Goal: Information Seeking & Learning: Find specific fact

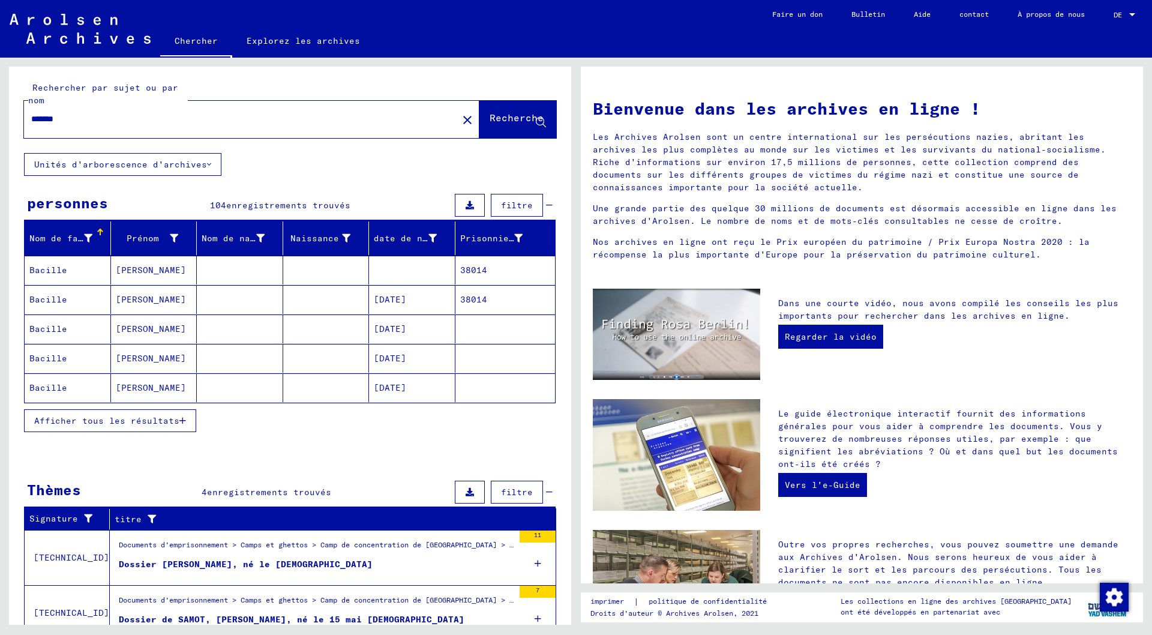
click at [152, 422] on font "Afficher tous les résultats" at bounding box center [106, 420] width 145 height 11
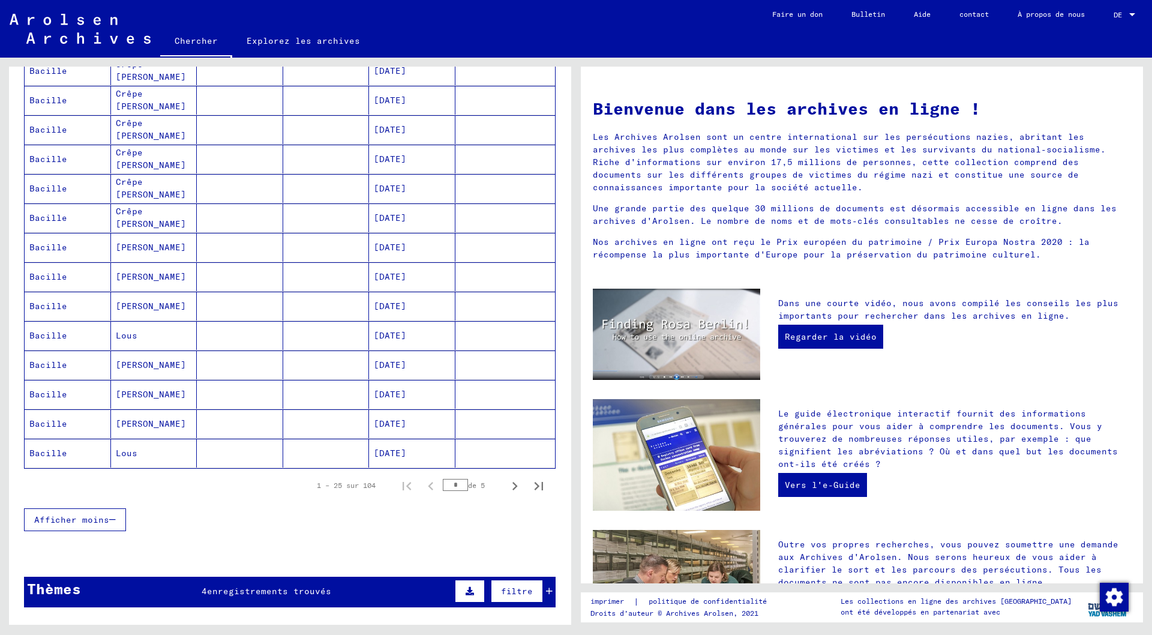
scroll to position [540, 0]
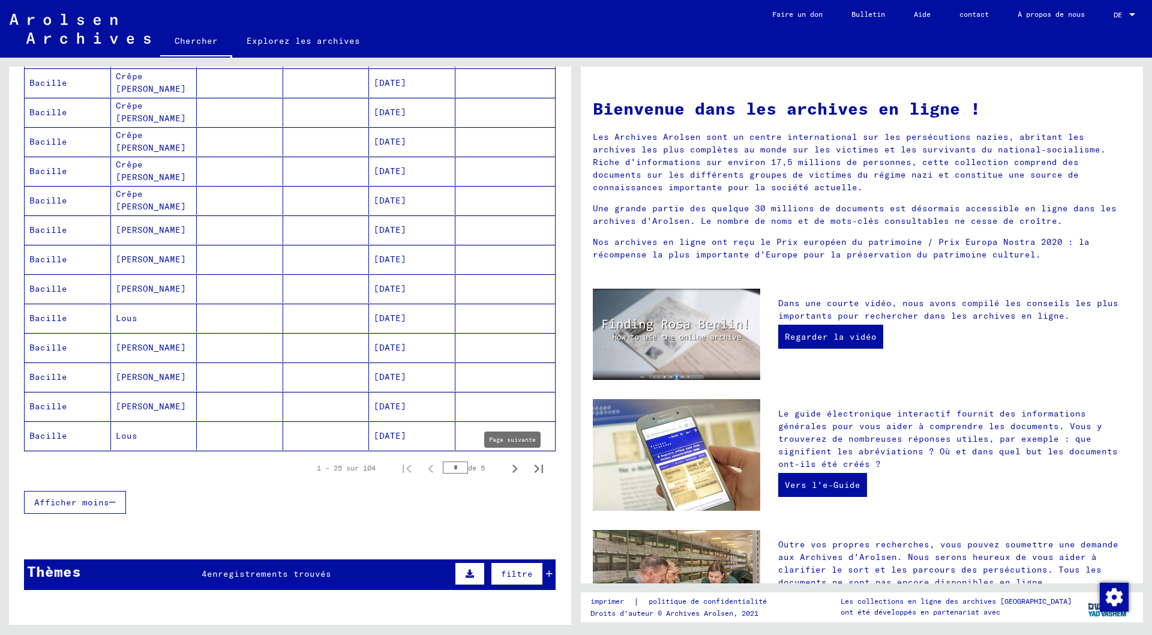
click at [506, 469] on icon "Page suivante" at bounding box center [514, 468] width 17 height 17
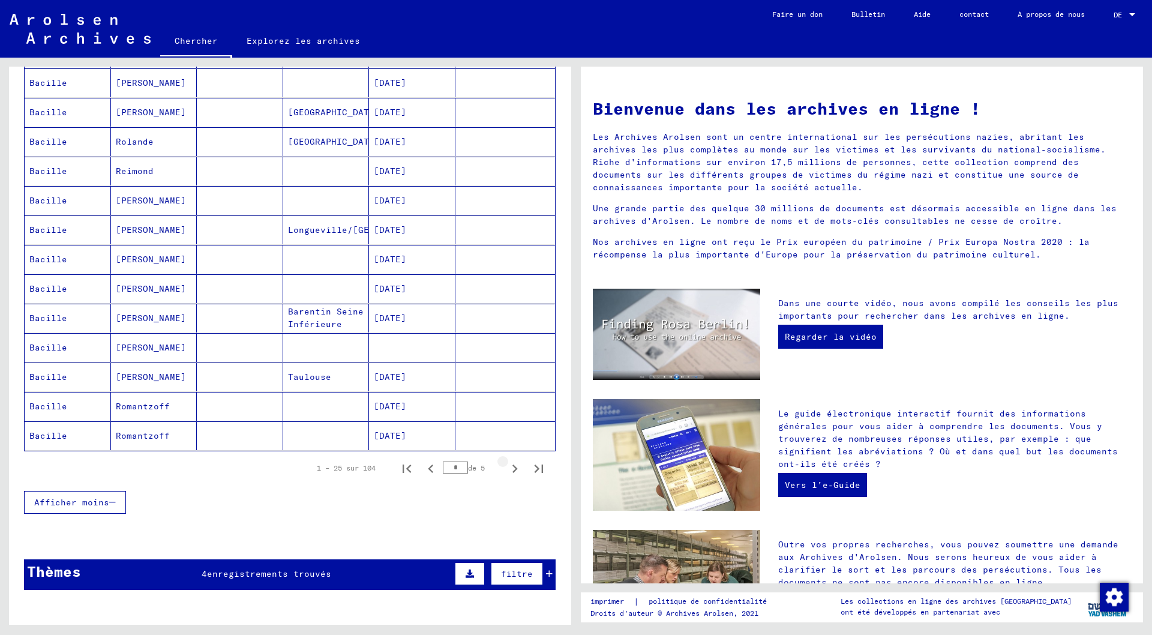
click at [506, 469] on icon "Page suivante" at bounding box center [514, 468] width 17 height 17
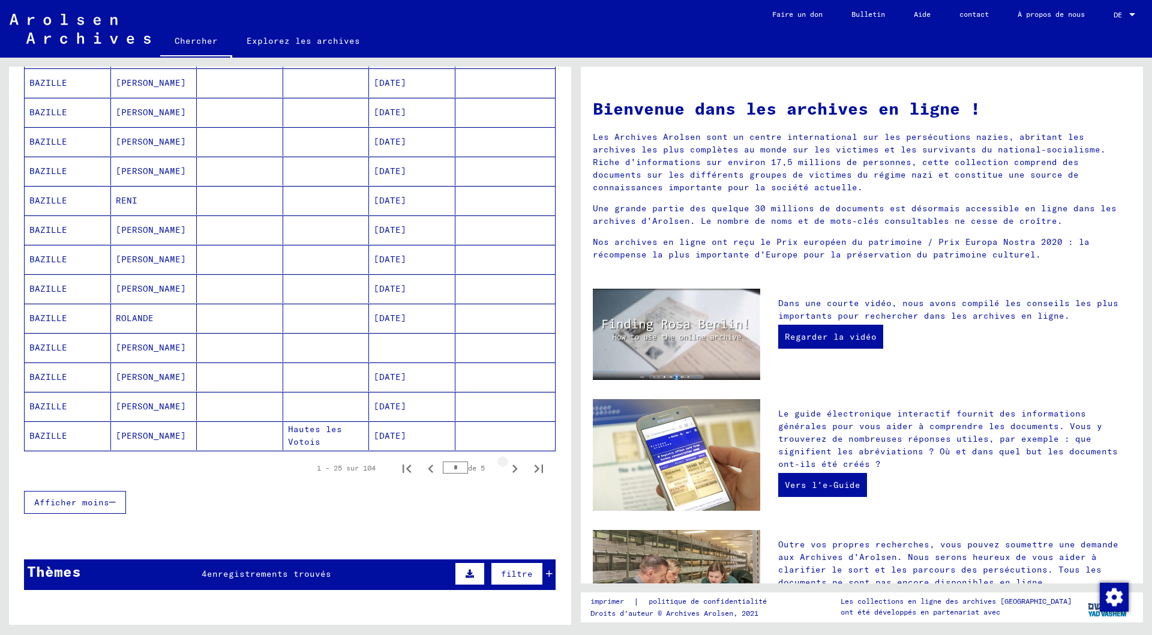
click at [506, 469] on icon "Page suivante" at bounding box center [514, 468] width 17 height 17
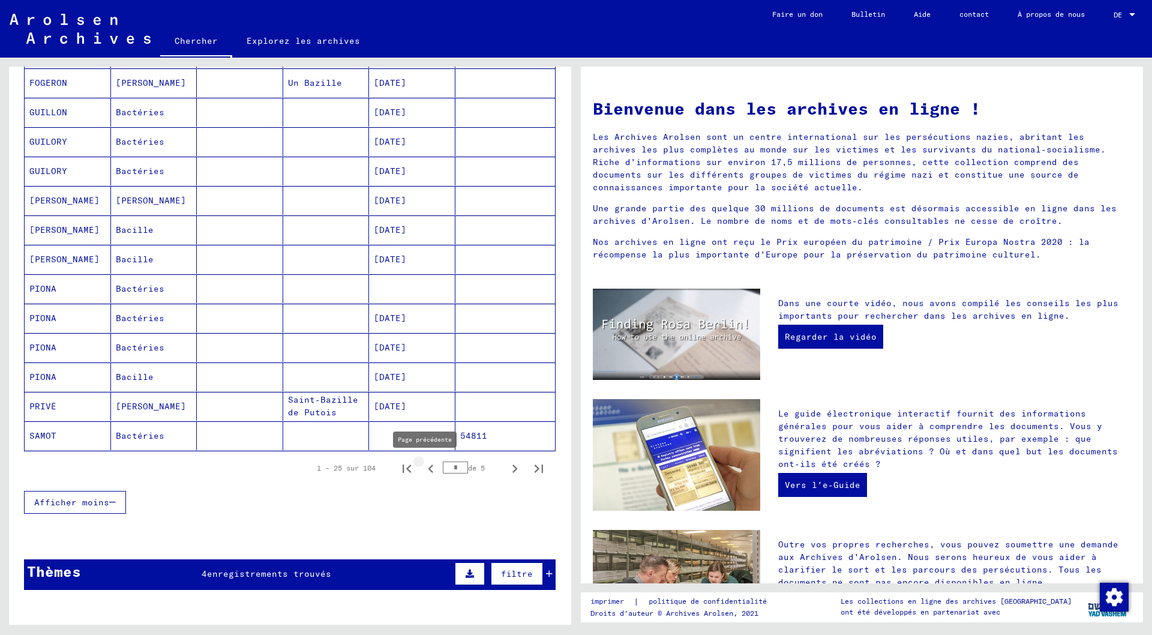
click at [428, 468] on icon "Page précédente" at bounding box center [430, 468] width 5 height 8
type input "*"
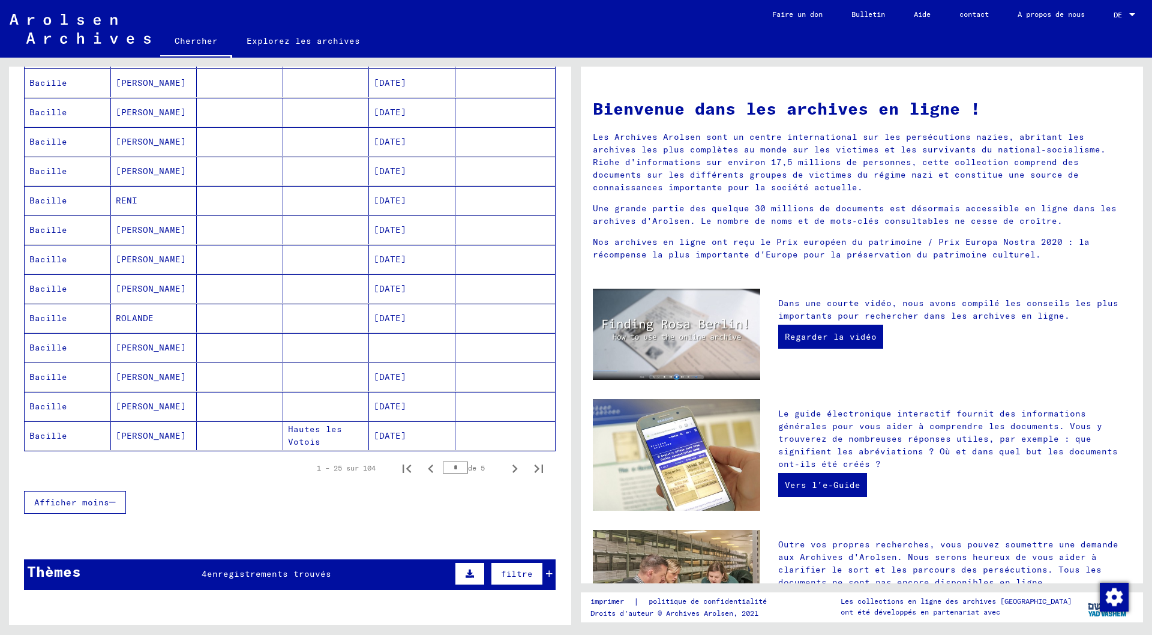
click at [314, 430] on font "Hautes les Votois" at bounding box center [315, 435] width 54 height 23
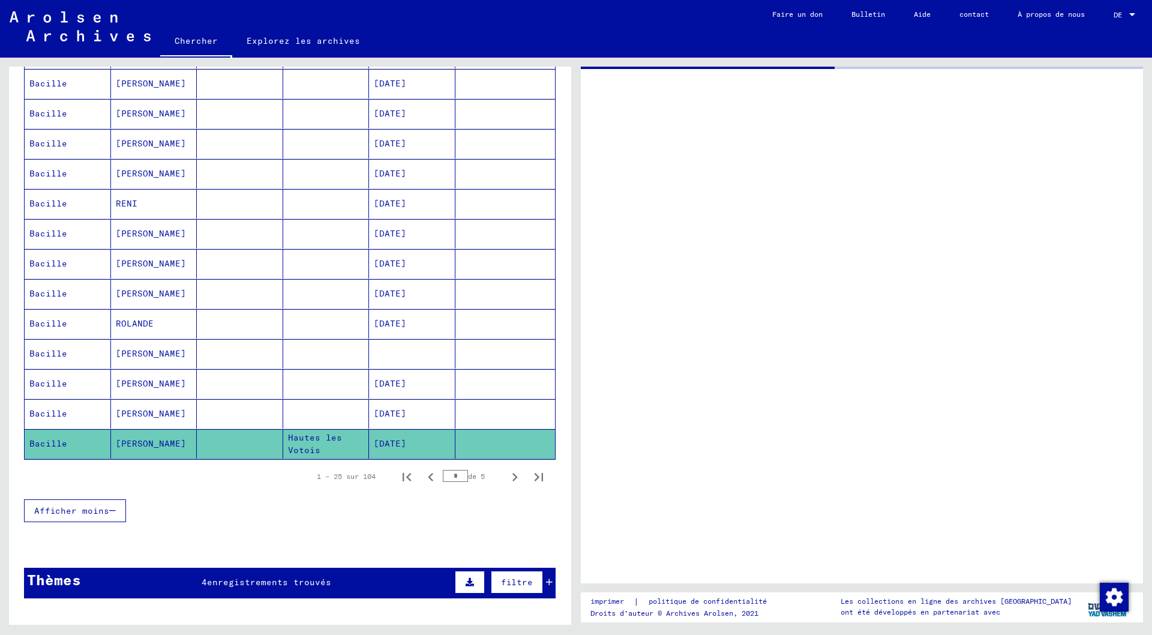
click at [314, 430] on mat-cell "Hautes les Votois" at bounding box center [326, 443] width 86 height 29
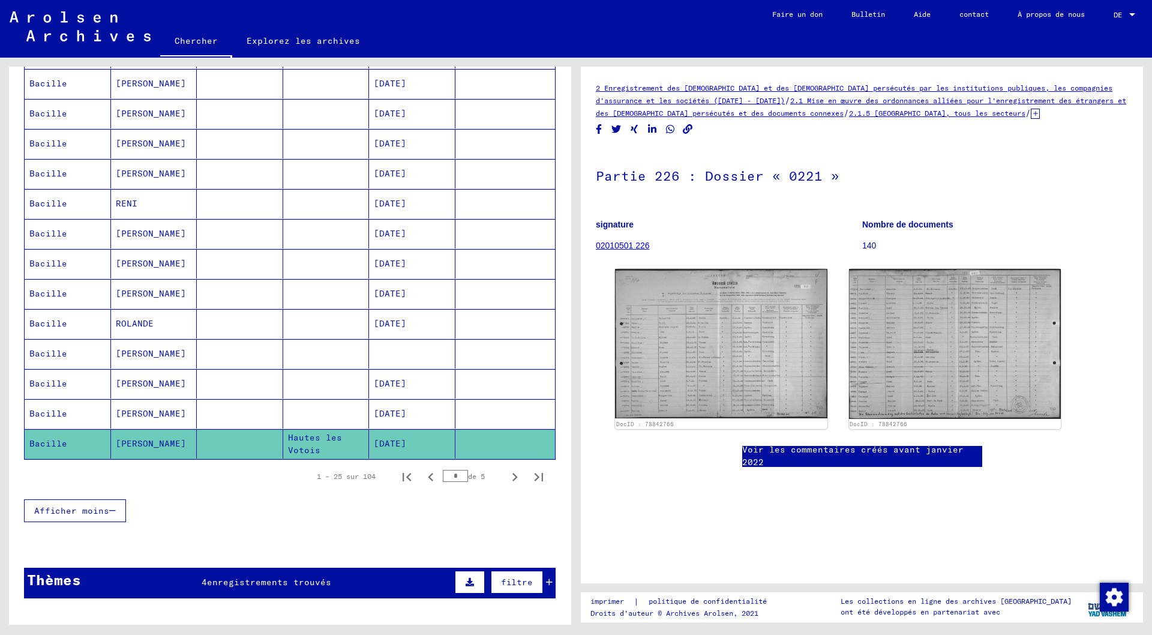
scroll to position [0, 0]
click at [55, 442] on font "Bacille" at bounding box center [48, 443] width 38 height 11
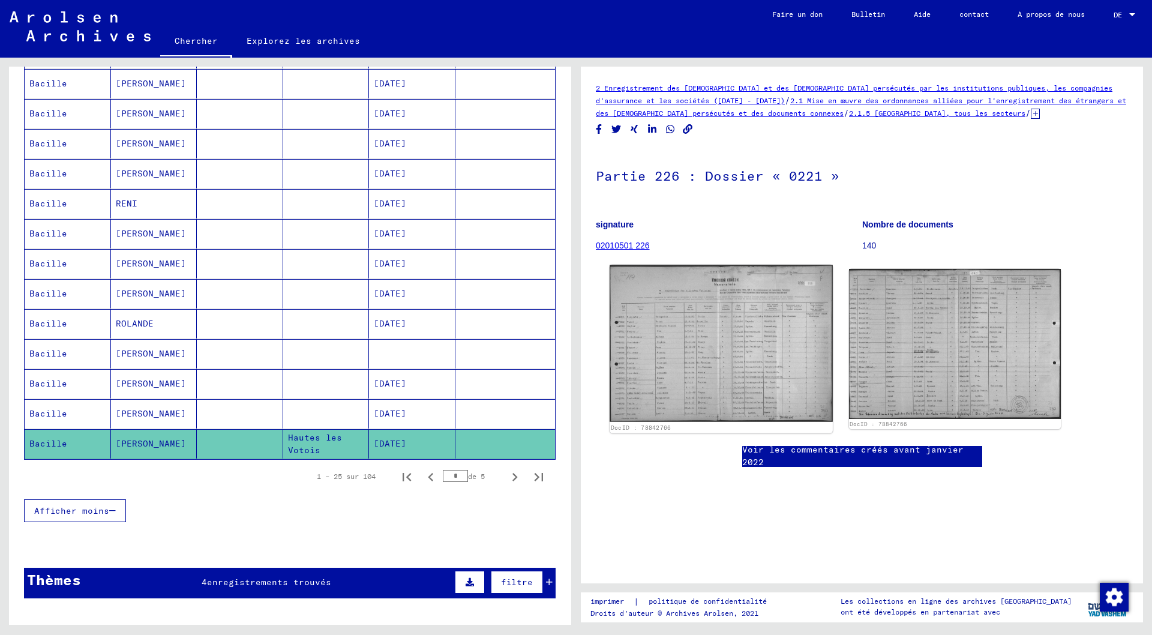
click at [731, 350] on img at bounding box center [721, 343] width 223 height 157
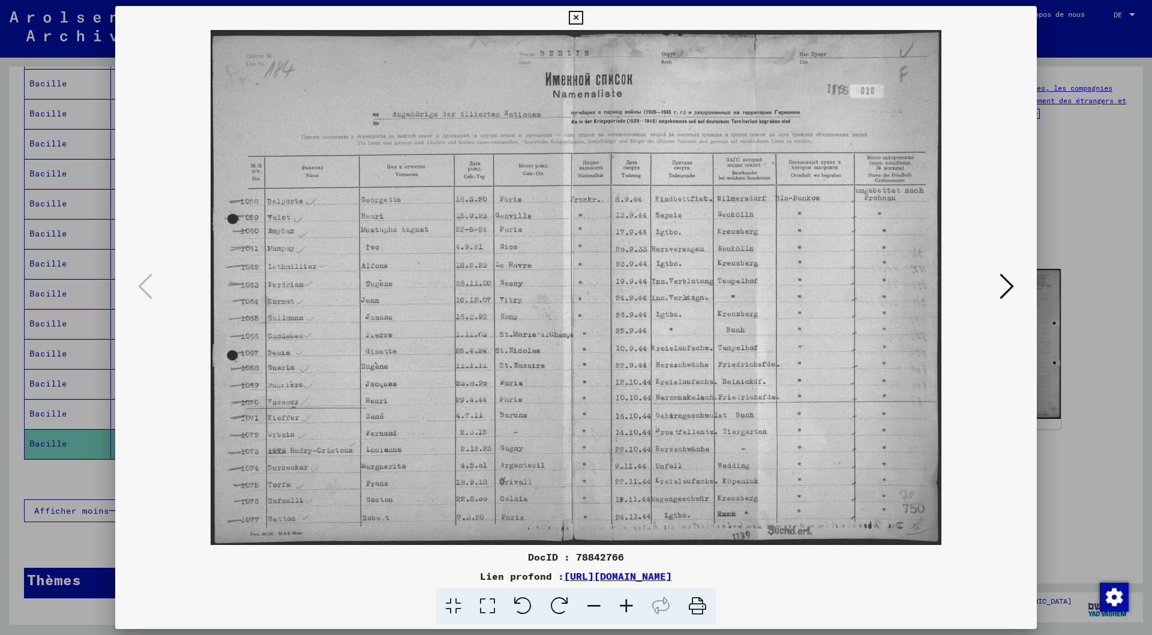
click at [1010, 284] on icon at bounding box center [1007, 286] width 14 height 29
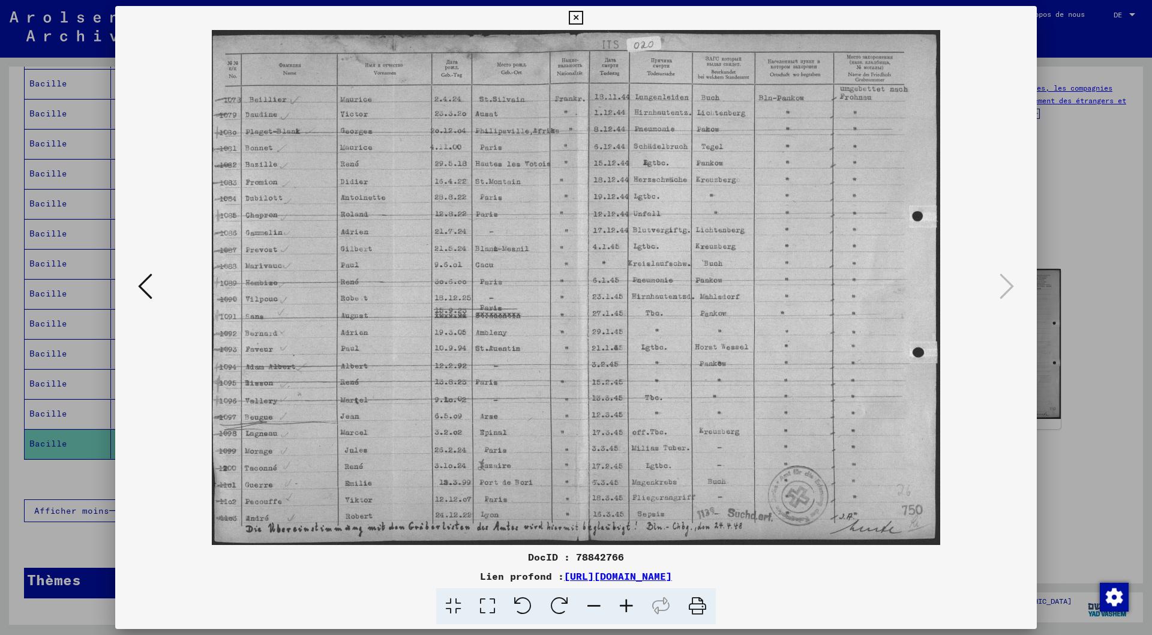
click at [578, 14] on icon at bounding box center [576, 18] width 14 height 14
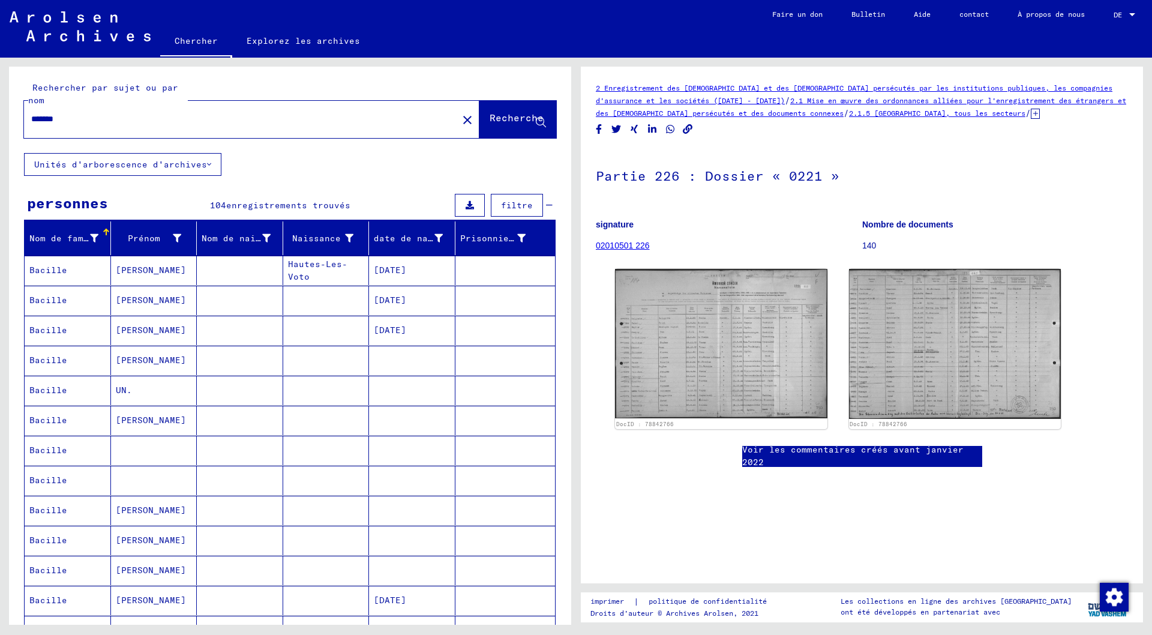
click at [82, 116] on input "*******" at bounding box center [240, 119] width 419 height 13
click at [505, 116] on font "Recherche" at bounding box center [517, 118] width 54 height 12
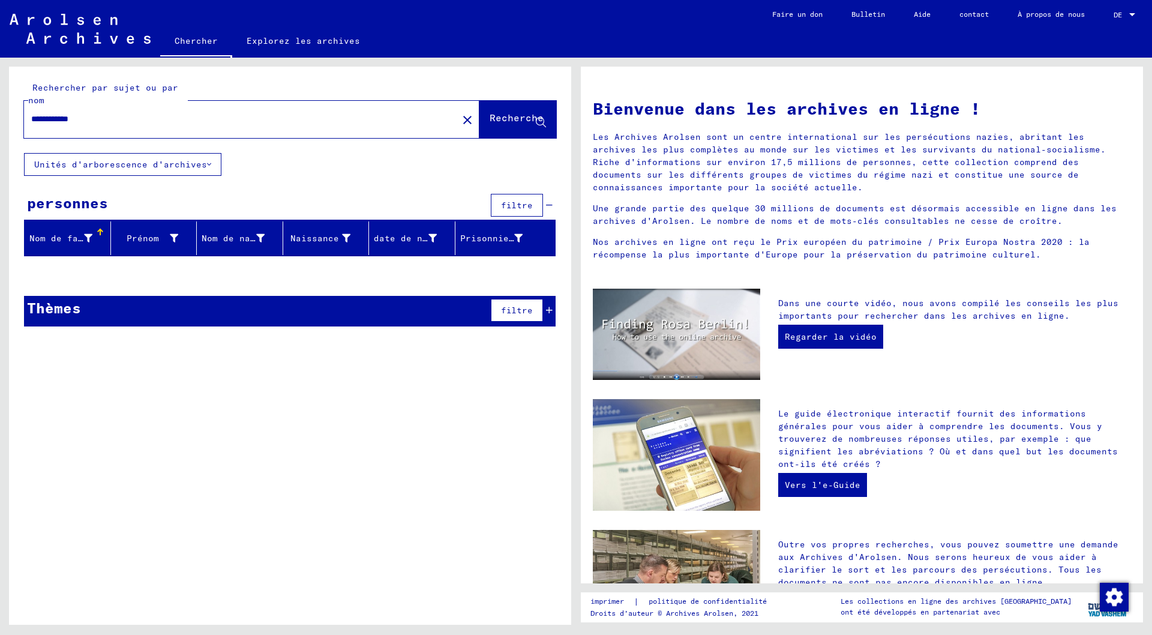
click at [68, 120] on input "**********" at bounding box center [237, 119] width 412 height 13
click at [518, 120] on font "Recherche" at bounding box center [517, 118] width 54 height 12
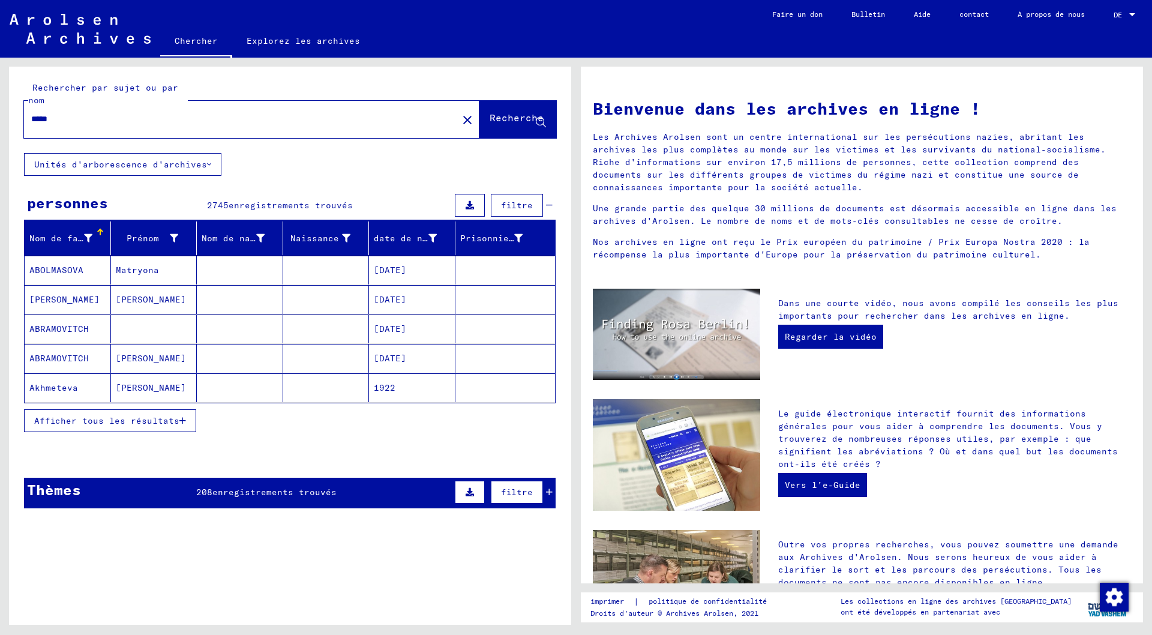
click at [122, 421] on font "Afficher tous les résultats" at bounding box center [106, 420] width 145 height 11
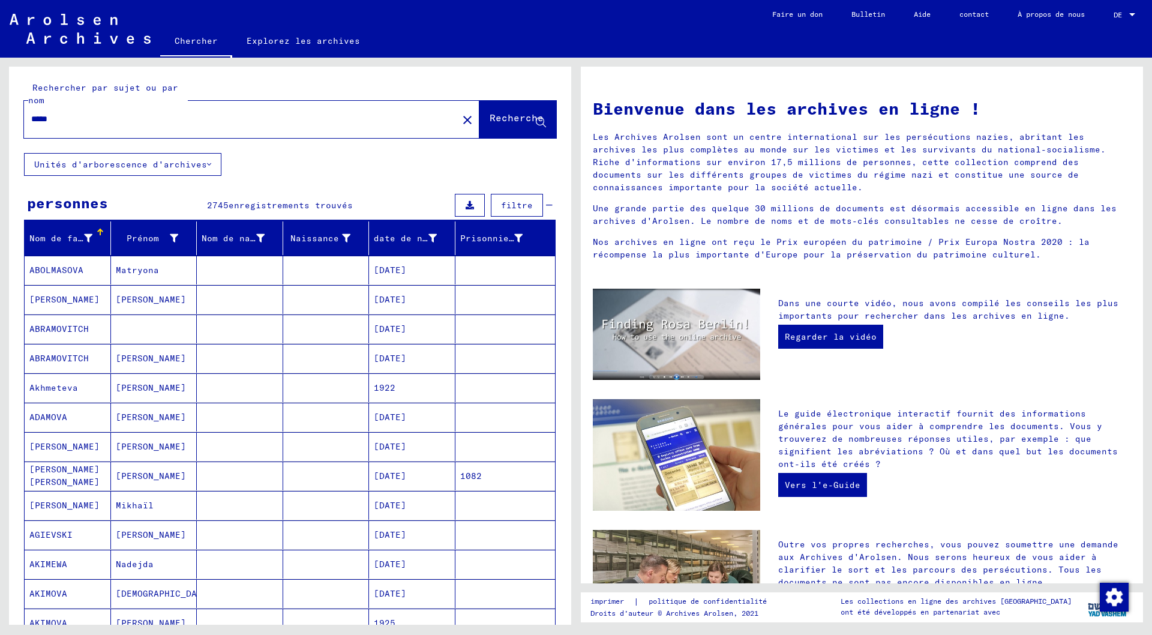
click at [37, 120] on input "****" at bounding box center [237, 119] width 412 height 13
type input "****"
click at [515, 112] on font "Recherche" at bounding box center [517, 118] width 54 height 12
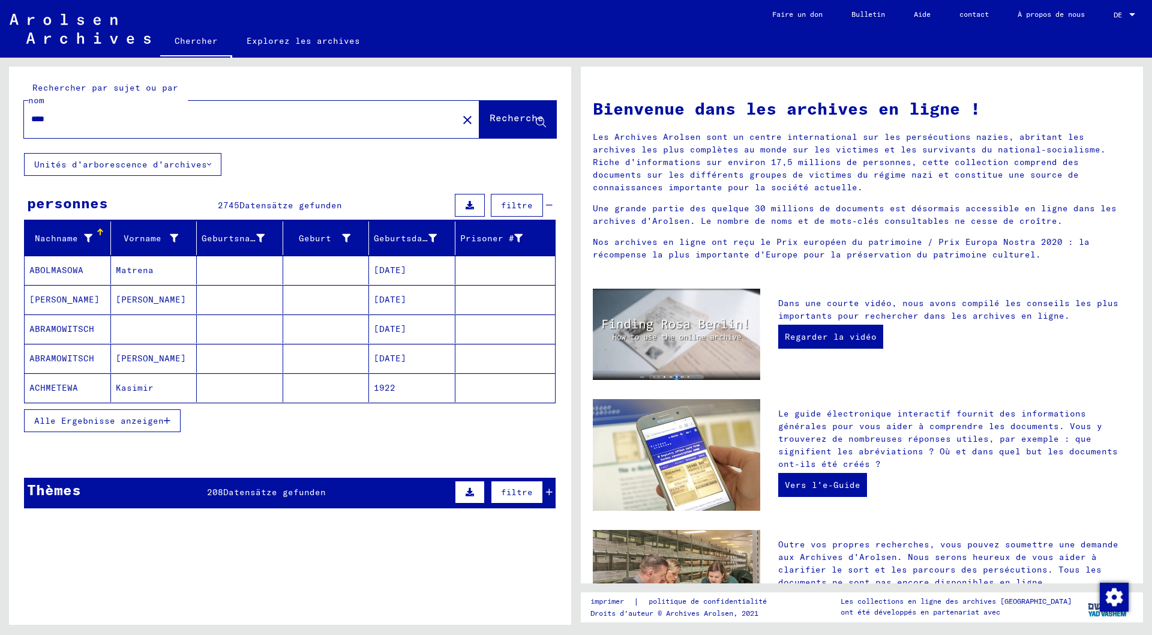
scroll to position [60, 0]
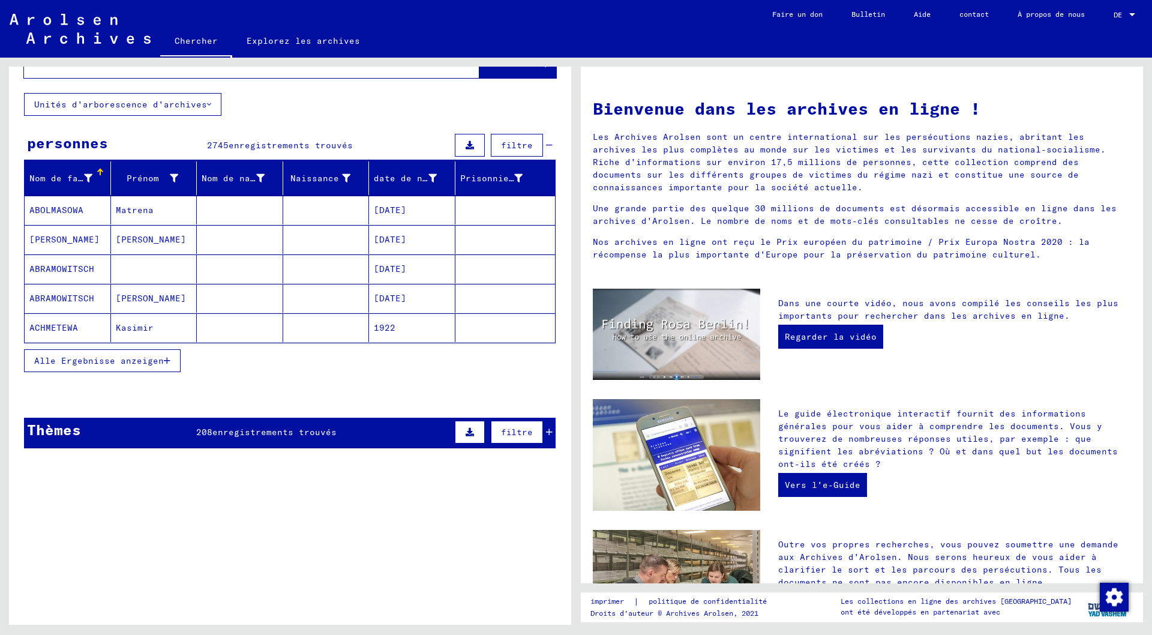
click at [91, 355] on span "Alle Ergebnisse anzeigen" at bounding box center [99, 360] width 130 height 11
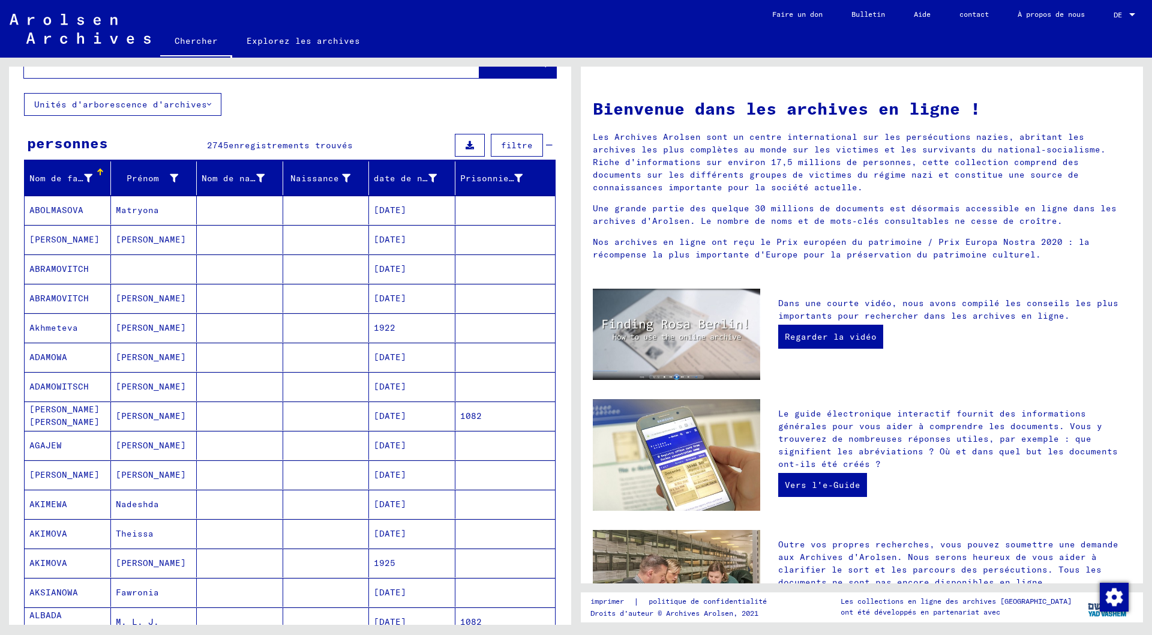
scroll to position [540, 0]
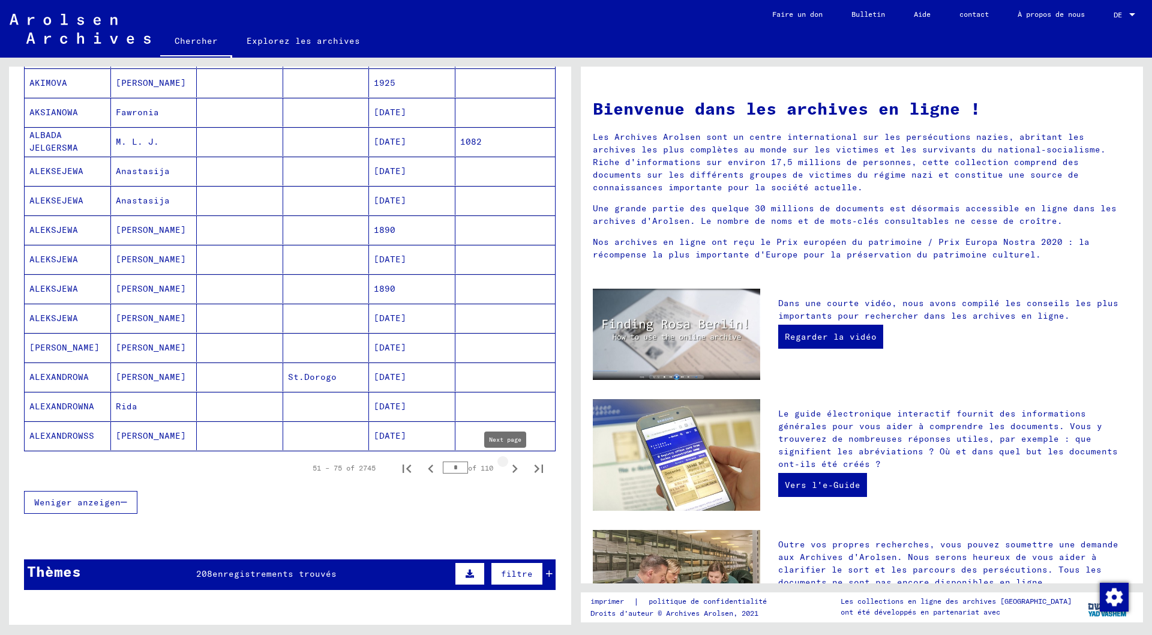
click at [506, 469] on icon "Next page" at bounding box center [514, 468] width 17 height 17
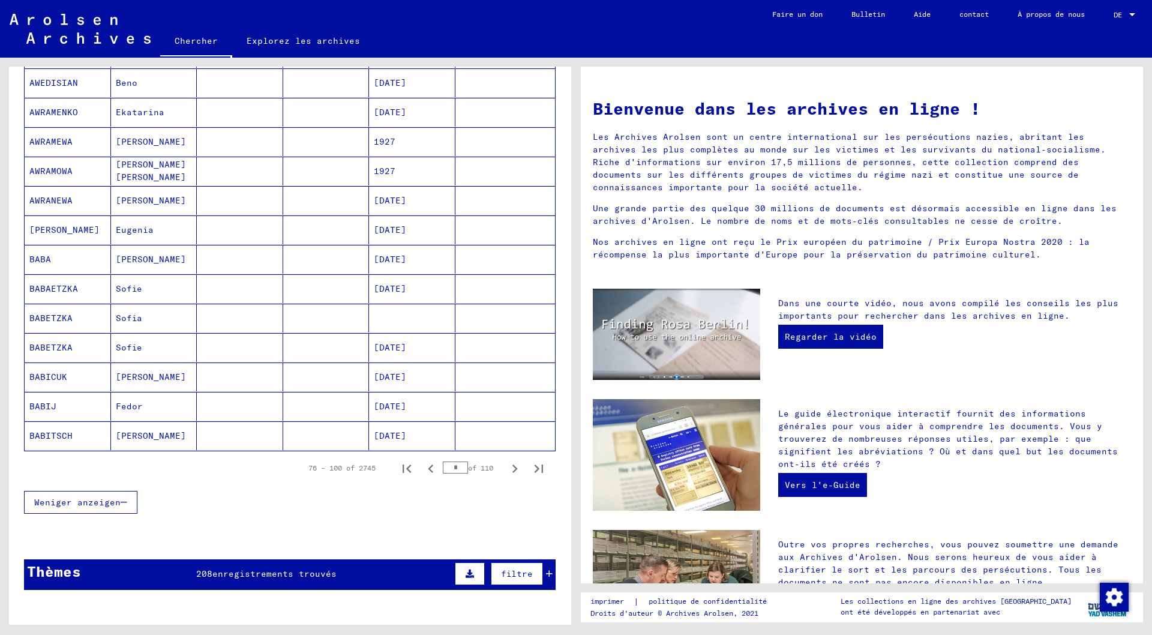
click at [506, 469] on icon "Next page" at bounding box center [514, 468] width 17 height 17
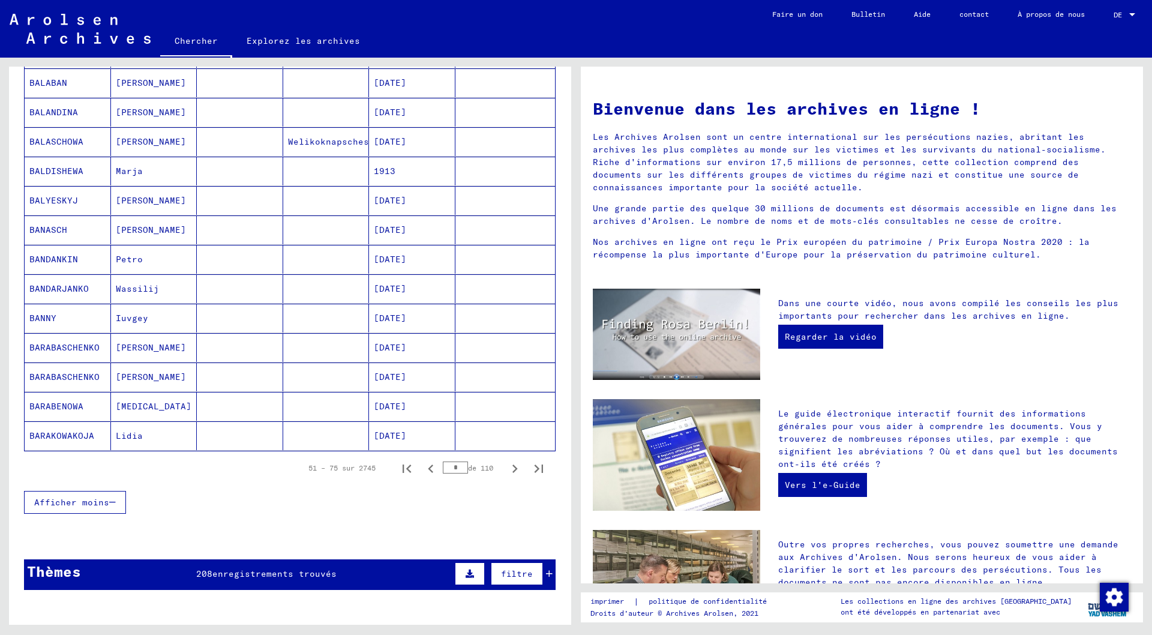
scroll to position [660, 0]
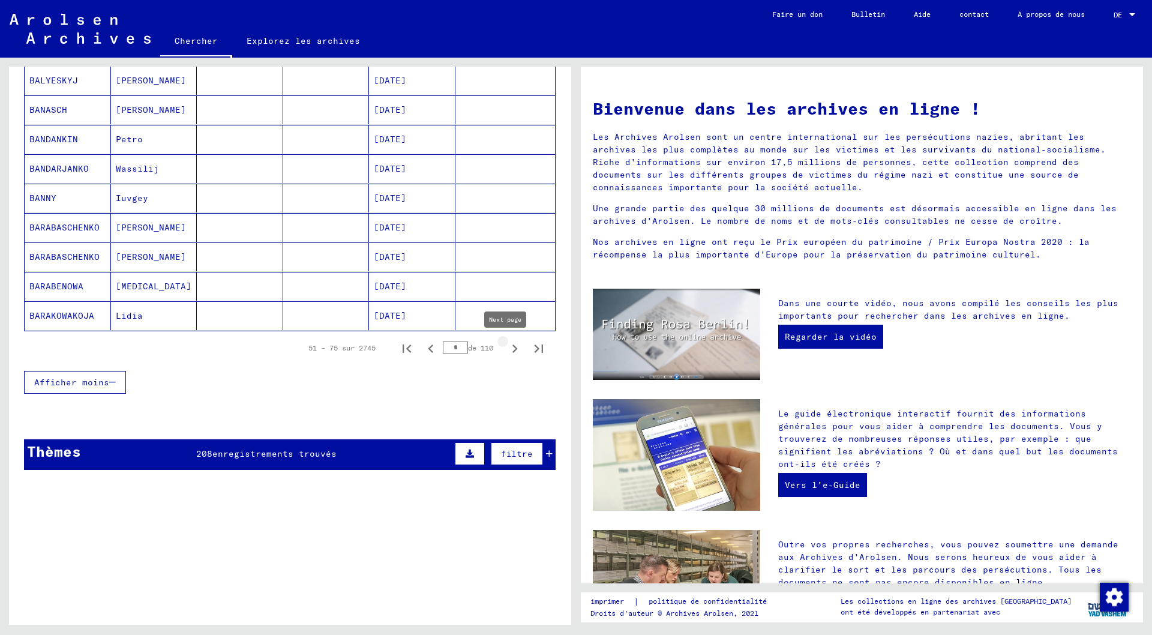
click at [512, 347] on icon "Page suivante" at bounding box center [514, 348] width 5 height 8
click at [512, 348] on icon "Page suivante" at bounding box center [514, 348] width 5 height 8
type input "*"
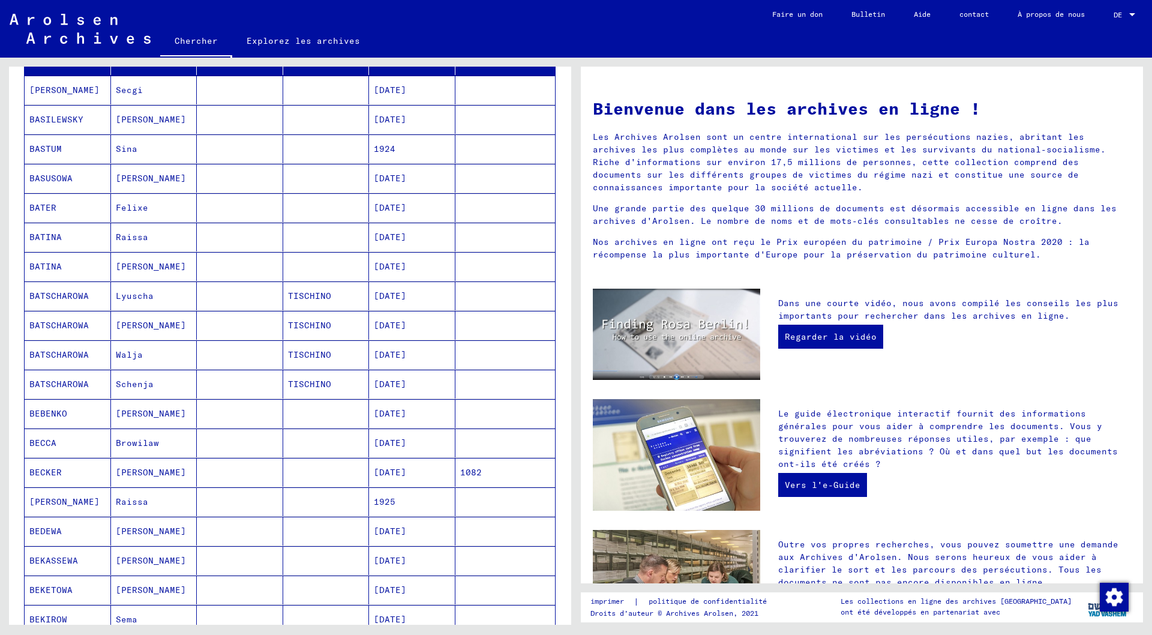
scroll to position [0, 0]
